Goal: Browse casually

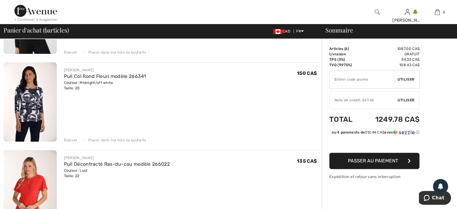
scroll to position [90, 0]
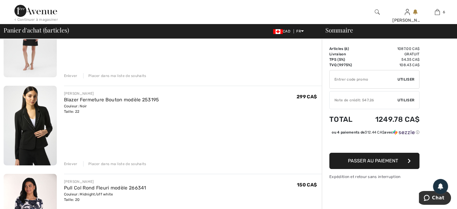
click at [23, 8] on img at bounding box center [35, 11] width 43 height 12
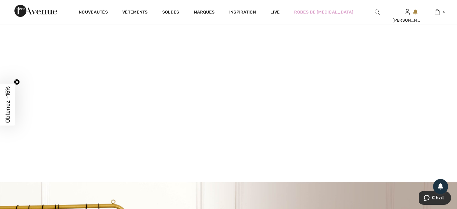
scroll to position [90, 0]
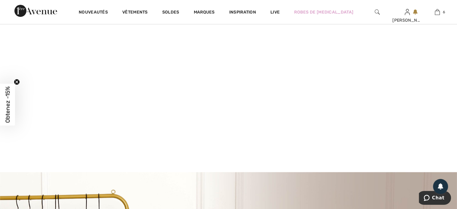
click at [95, 88] on video at bounding box center [228, 60] width 457 height 229
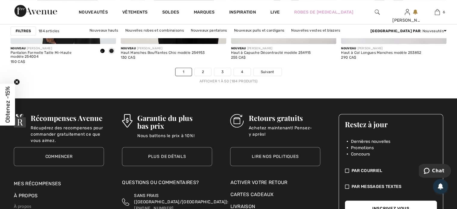
scroll to position [2915, 0]
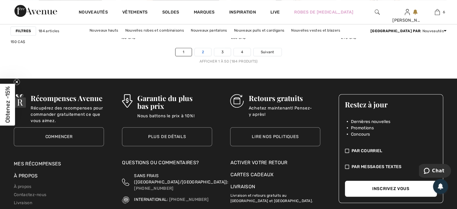
click at [202, 49] on link "2" at bounding box center [203, 52] width 17 height 8
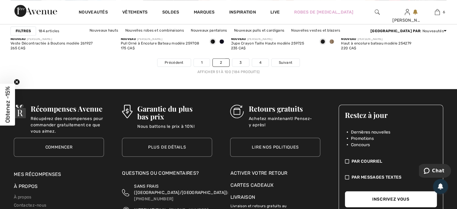
scroll to position [2855, 0]
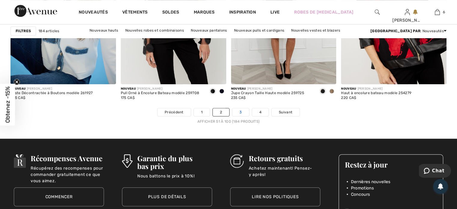
click at [239, 108] on link "3" at bounding box center [240, 112] width 17 height 8
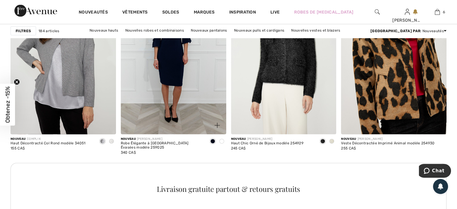
scroll to position [1322, 0]
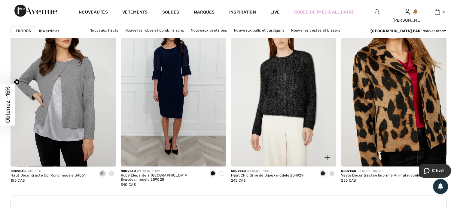
click at [285, 84] on img at bounding box center [283, 87] width 105 height 158
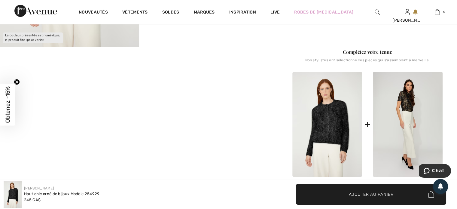
scroll to position [180, 0]
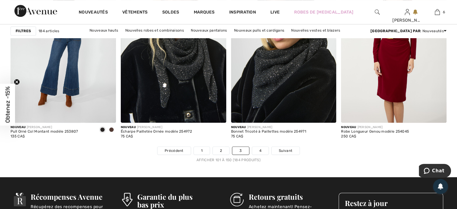
scroll to position [2855, 0]
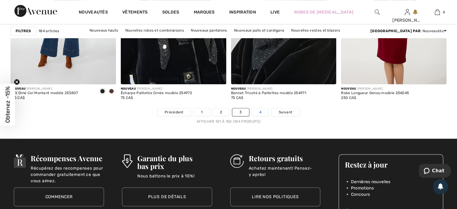
click at [261, 110] on link "4" at bounding box center [260, 112] width 17 height 8
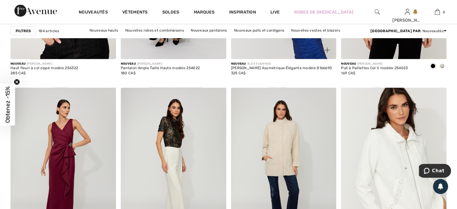
scroll to position [1262, 0]
